Goal: Transaction & Acquisition: Obtain resource

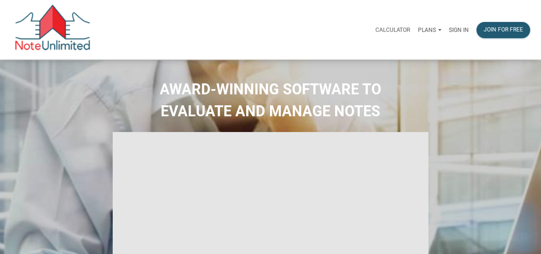
click at [460, 31] on p "Sign in" at bounding box center [459, 30] width 20 height 7
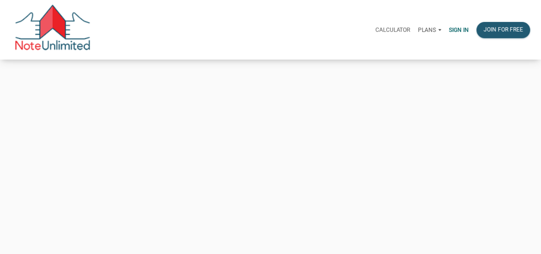
type input "[EMAIL_ADDRESS][DOMAIN_NAME]"
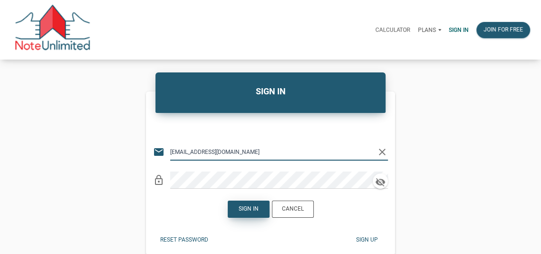
click at [251, 210] on div "Sign in" at bounding box center [249, 209] width 20 height 9
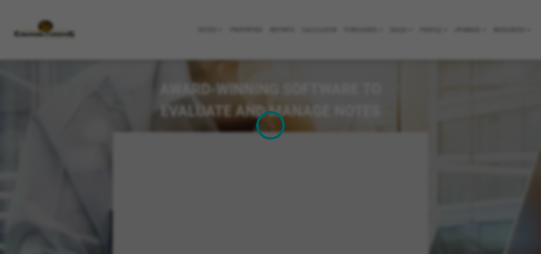
type input "Introduction to new features"
select select
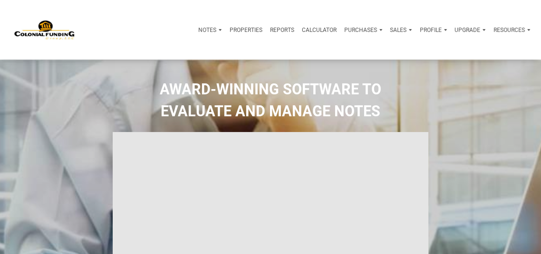
click at [204, 27] on p "Notes" at bounding box center [207, 30] width 18 height 7
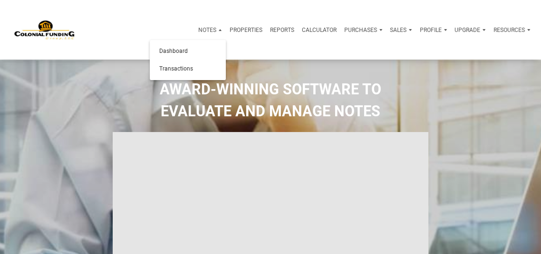
click at [366, 29] on p "Purchases" at bounding box center [360, 30] width 33 height 7
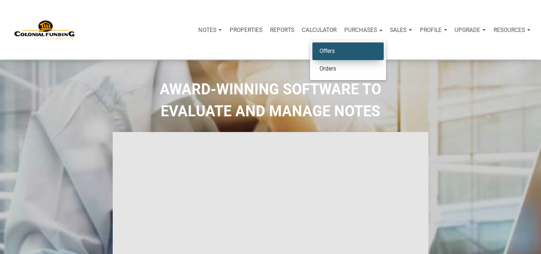
click at [334, 51] on link "Offers" at bounding box center [348, 51] width 71 height 18
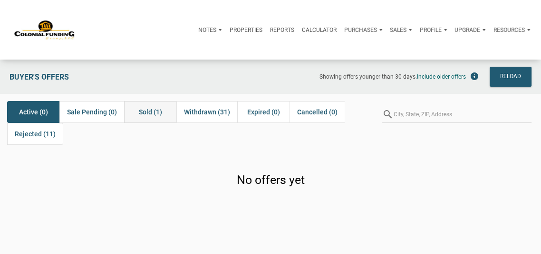
click at [149, 108] on span "Sold (1)" at bounding box center [150, 111] width 23 height 11
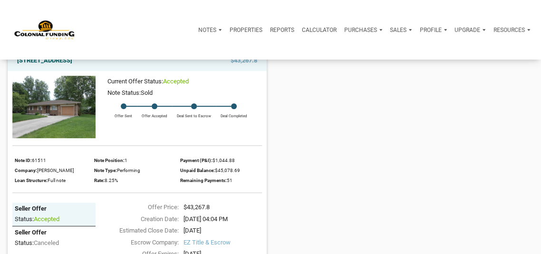
scroll to position [52, 0]
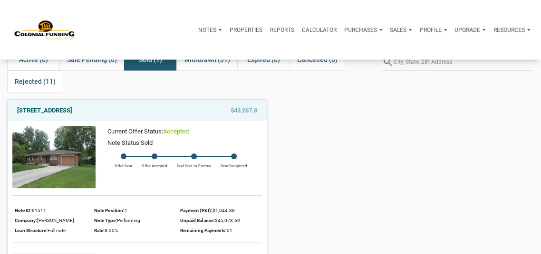
click at [48, 140] on img at bounding box center [53, 157] width 83 height 62
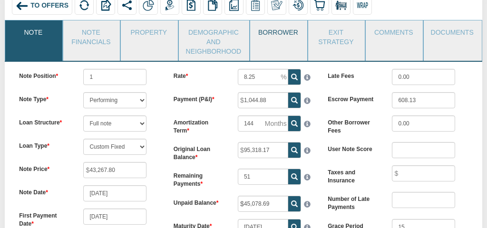
scroll to position [105, 0]
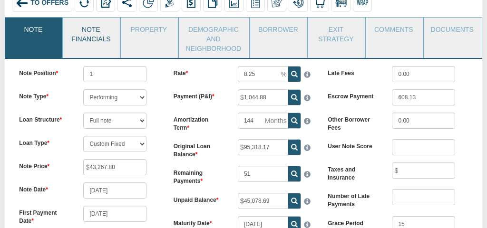
click at [98, 41] on link "Note Financials" at bounding box center [91, 33] width 56 height 31
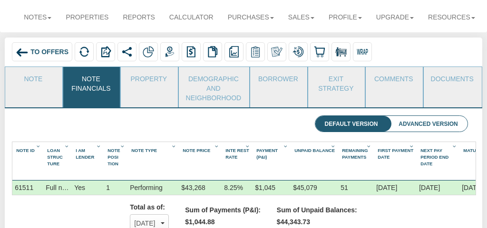
scroll to position [0, 0]
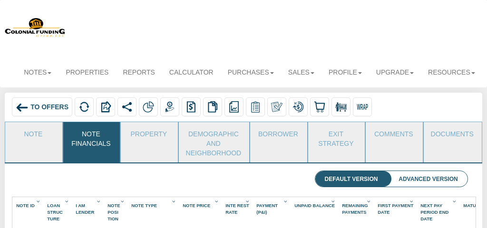
click at [49, 109] on span "To Offers" at bounding box center [49, 107] width 38 height 8
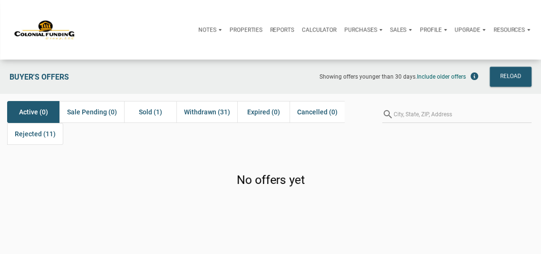
click at [427, 30] on p "Profile" at bounding box center [431, 30] width 22 height 7
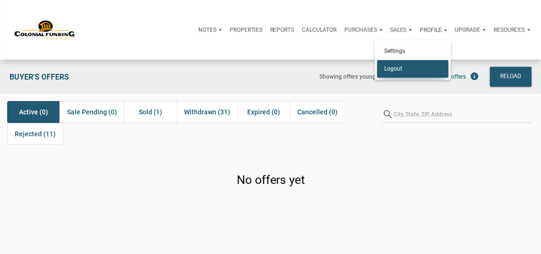
click at [396, 68] on link "Logout" at bounding box center [412, 69] width 71 height 18
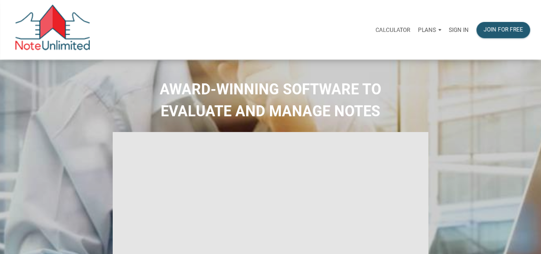
select select
